Goal: Task Accomplishment & Management: Use online tool/utility

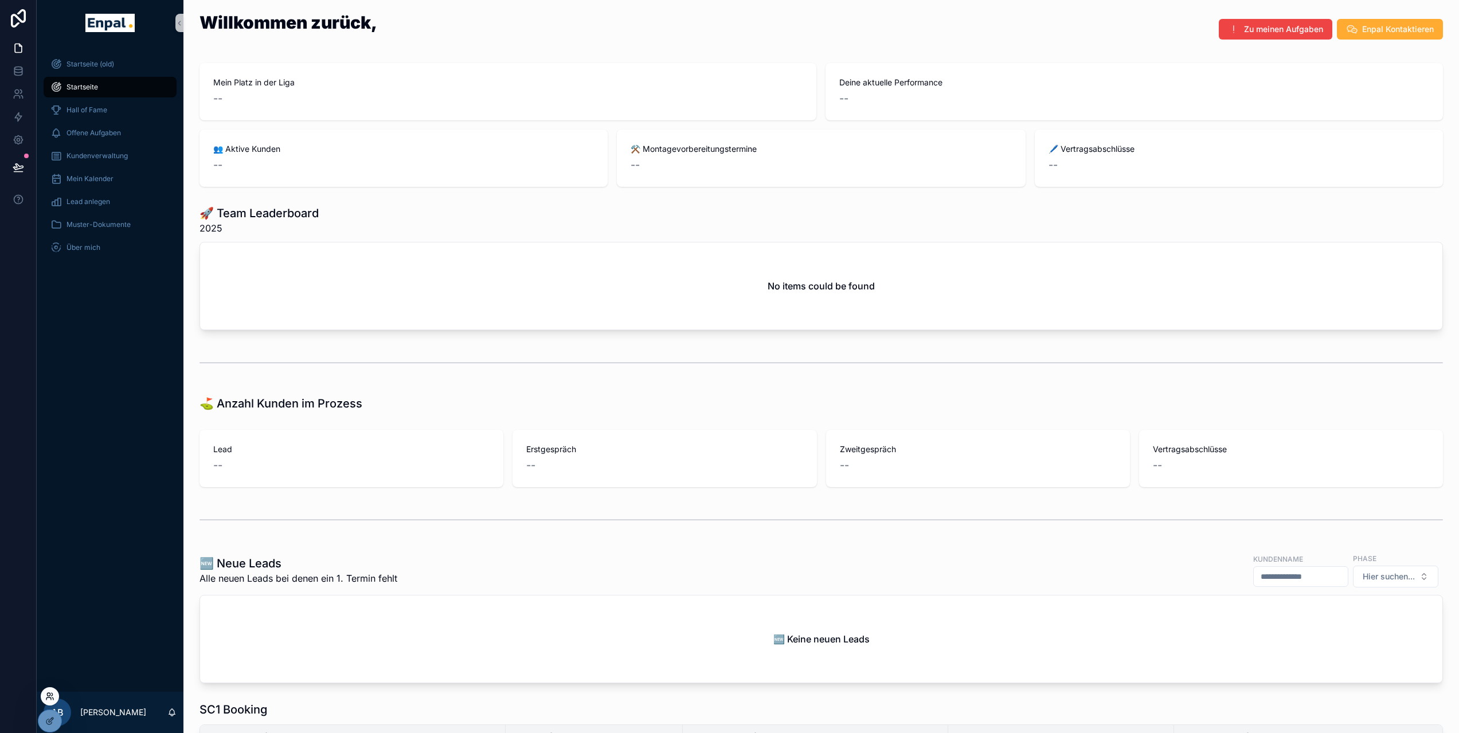
click at [49, 696] on icon at bounding box center [49, 696] width 9 height 9
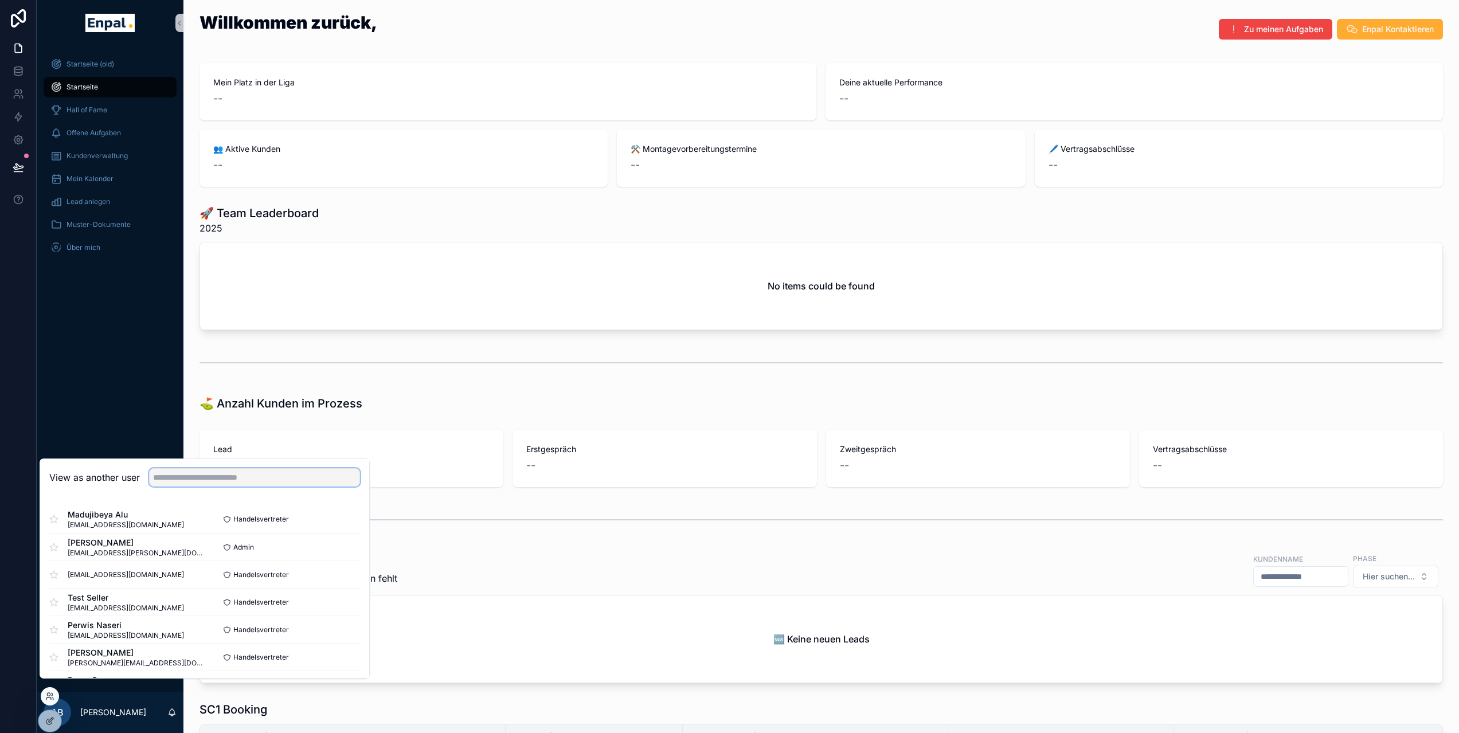
click at [205, 487] on input "text" at bounding box center [254, 478] width 211 height 18
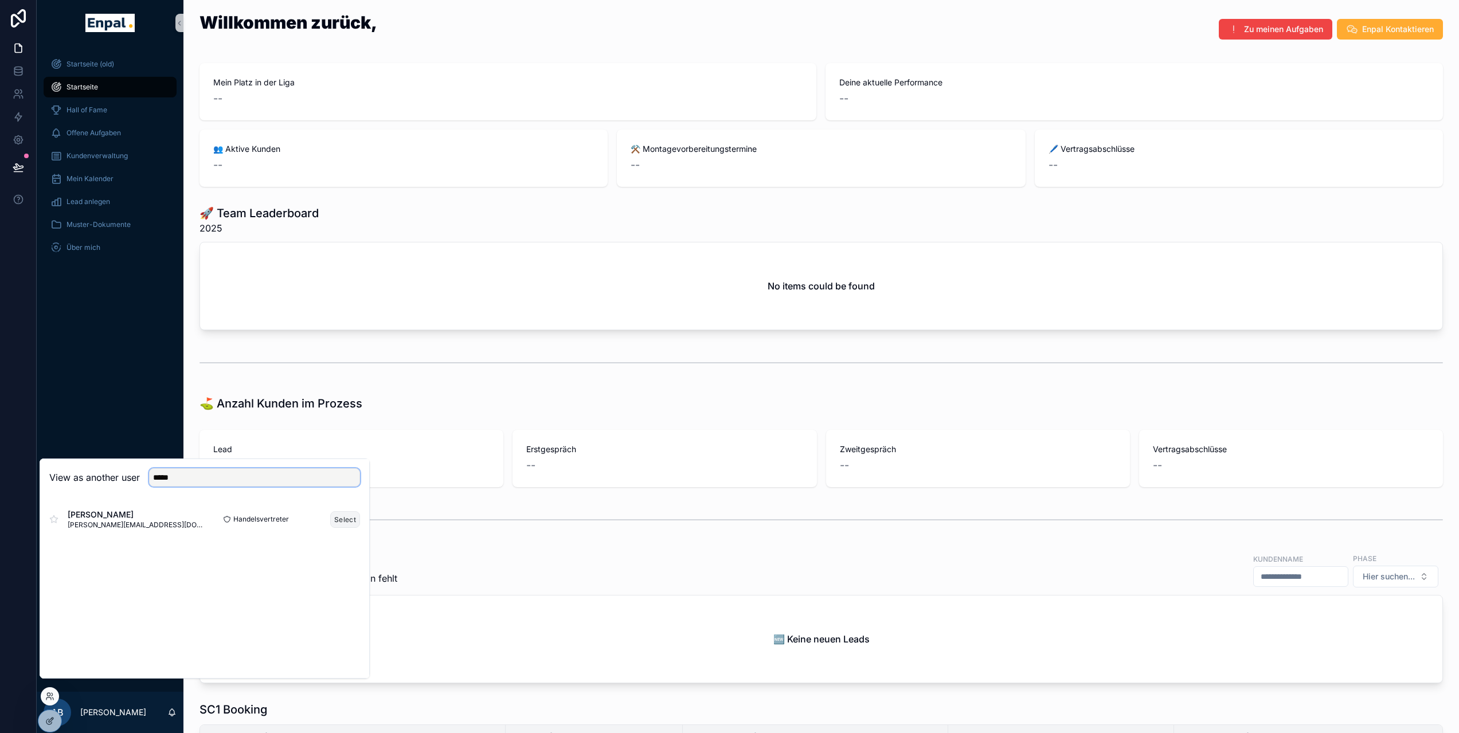
type input "*****"
click at [335, 527] on button "Select" at bounding box center [345, 520] width 30 height 17
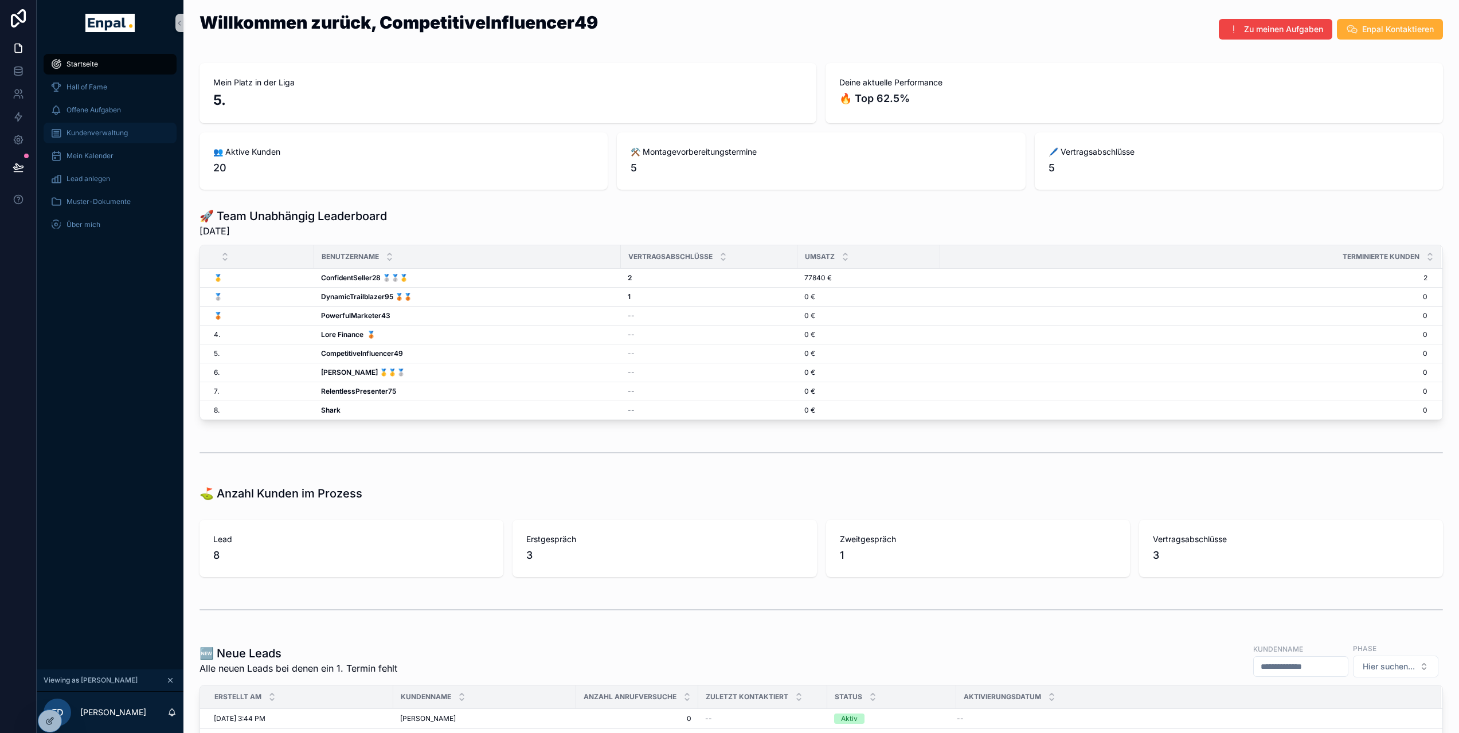
click at [131, 137] on div "Kundenverwaltung" at bounding box center [109, 133] width 119 height 18
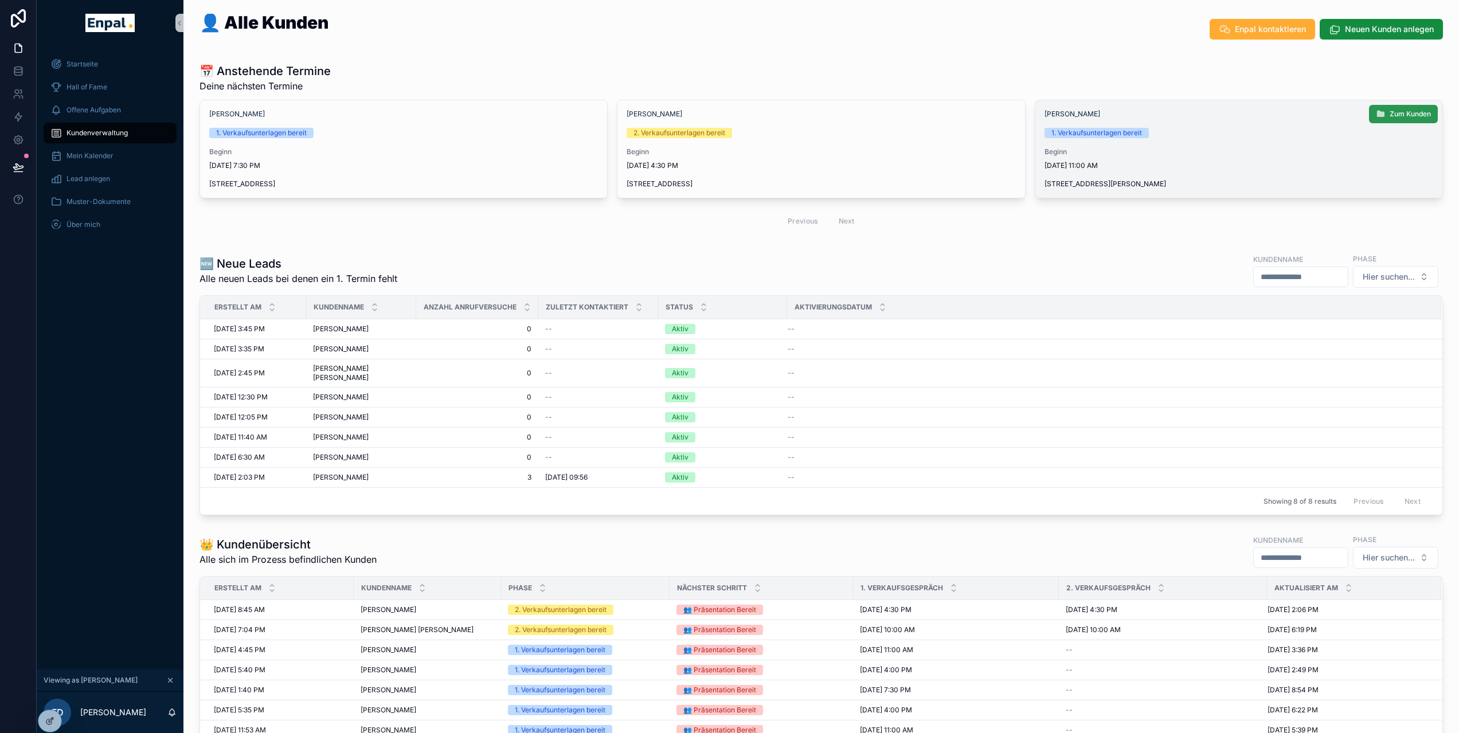
click at [1376, 114] on icon "scrollable content" at bounding box center [1380, 114] width 9 height 9
